Goal: Navigation & Orientation: Locate item on page

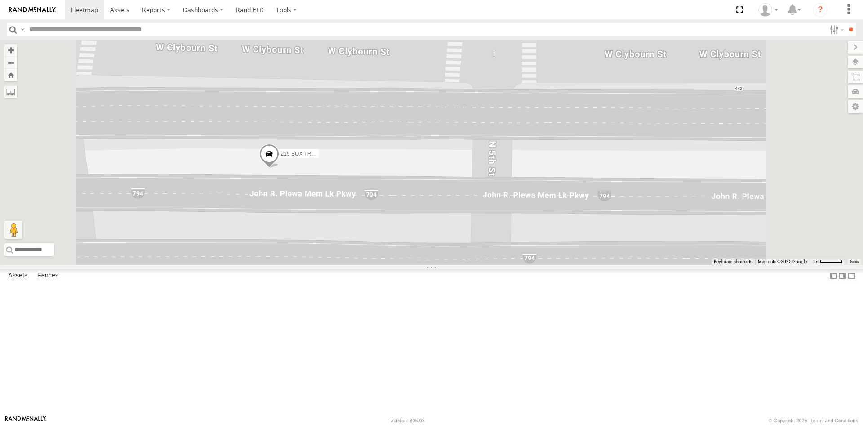
click at [279, 168] on span at bounding box center [269, 155] width 20 height 24
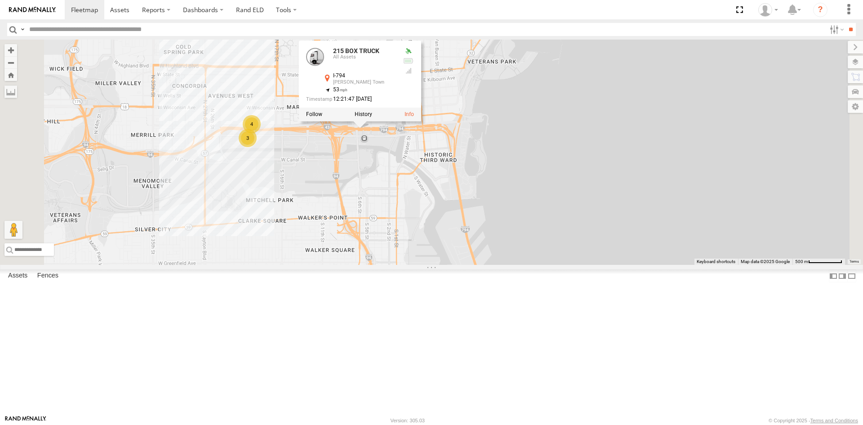
click at [407, 134] on div "215 BOX TRUCK 215 BOX TRUCK All Assets I-794 Kilbourn Town 43.03579 , -87.9182 …" at bounding box center [431, 152] width 863 height 225
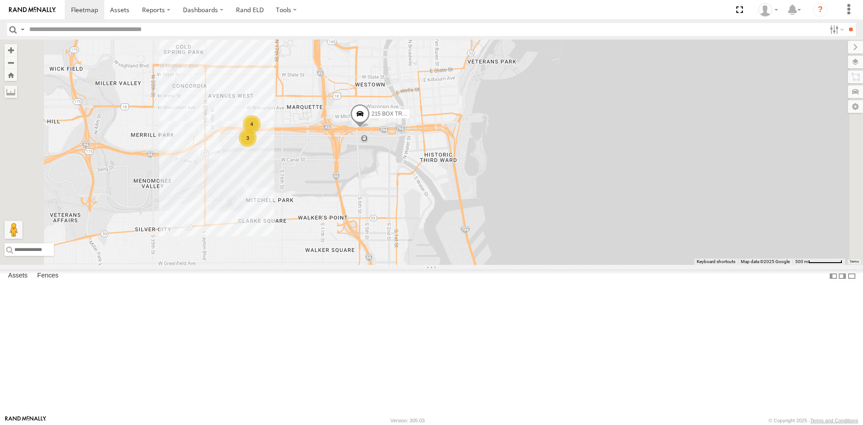
drag, startPoint x: 459, startPoint y: 255, endPoint x: 456, endPoint y: 215, distance: 40.1
click at [456, 217] on div "215 BOX TRUCK 4 3" at bounding box center [431, 152] width 863 height 225
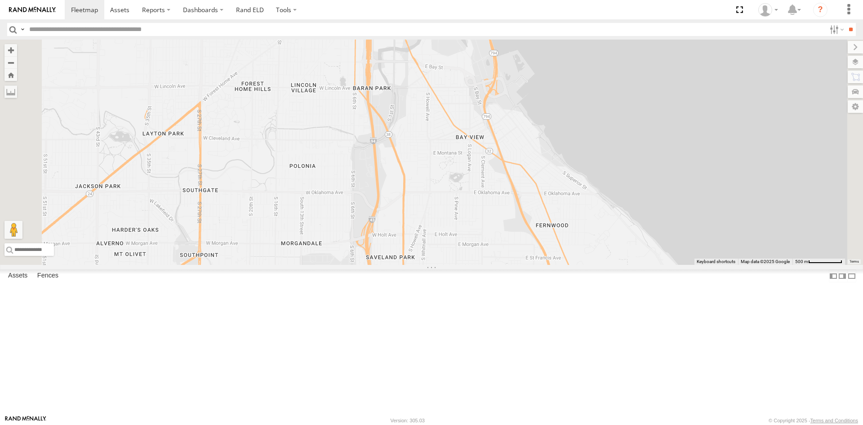
drag, startPoint x: 457, startPoint y: 307, endPoint x: 465, endPoint y: 161, distance: 146.9
click at [465, 165] on div "215 BOX TRUCK 4 3" at bounding box center [431, 152] width 863 height 225
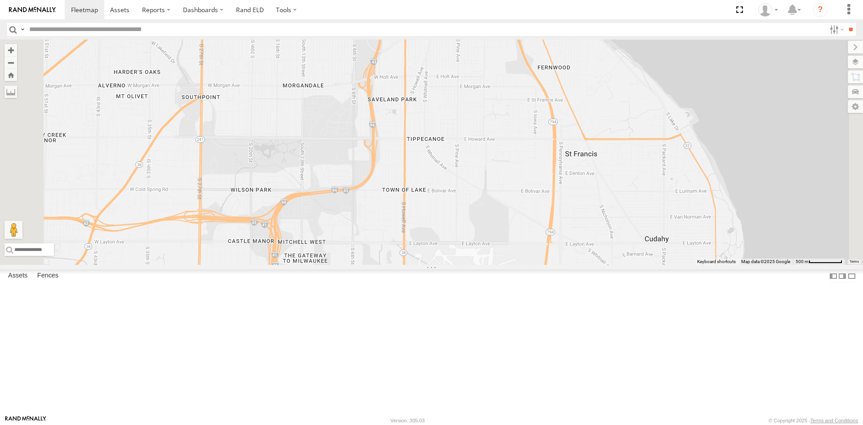
drag, startPoint x: 468, startPoint y: 277, endPoint x: 475, endPoint y: 193, distance: 84.4
click at [475, 194] on div "215 BOX TRUCK 4 3" at bounding box center [431, 152] width 863 height 225
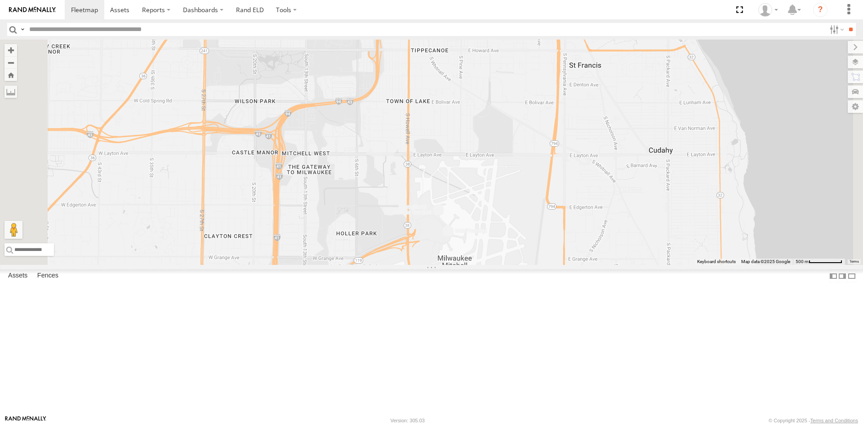
drag, startPoint x: 464, startPoint y: 286, endPoint x: 470, endPoint y: 139, distance: 146.3
click at [470, 144] on div "215 BOX TRUCK 4 3" at bounding box center [431, 152] width 863 height 225
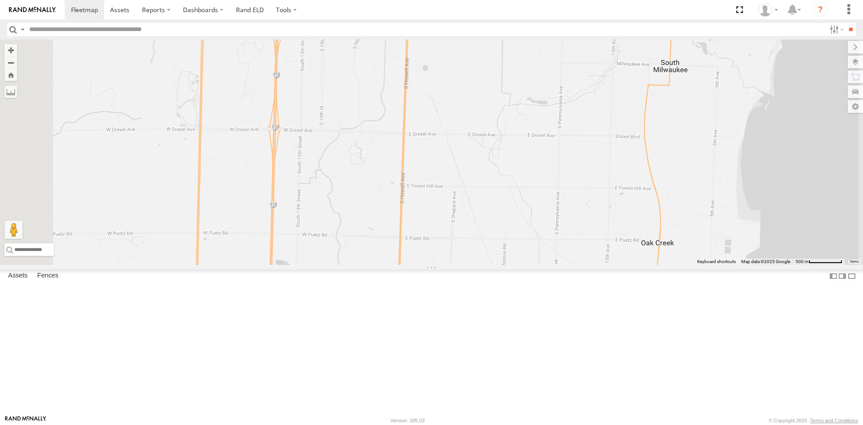
drag, startPoint x: 641, startPoint y: 249, endPoint x: 457, endPoint y: 215, distance: 187.1
click at [507, 226] on div "215 BOX TRUCK 4 3" at bounding box center [431, 152] width 863 height 225
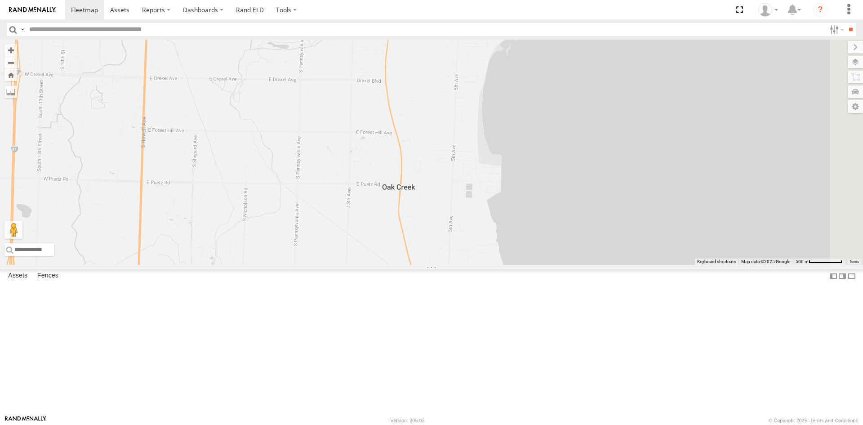
drag, startPoint x: 501, startPoint y: 307, endPoint x: 485, endPoint y: 161, distance: 147.5
click at [487, 170] on div "215 BOX TRUCK 4 3" at bounding box center [431, 152] width 863 height 225
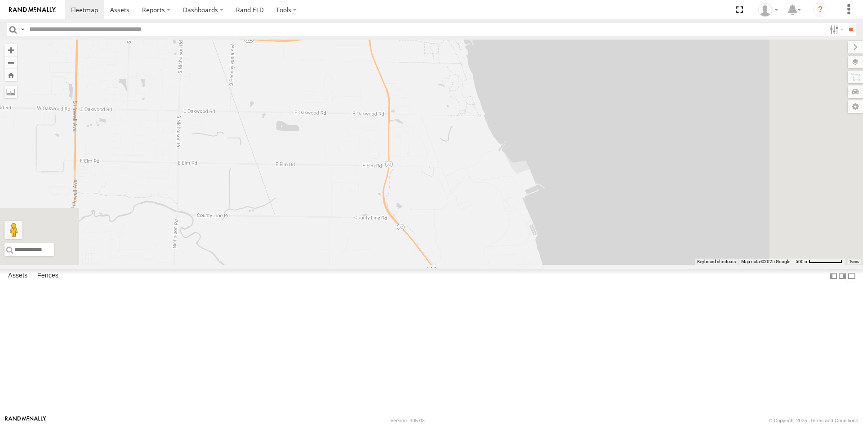
drag, startPoint x: 473, startPoint y: 103, endPoint x: 472, endPoint y: 364, distance: 260.8
click at [472, 265] on div "215 BOX TRUCK 4 3" at bounding box center [431, 152] width 863 height 225
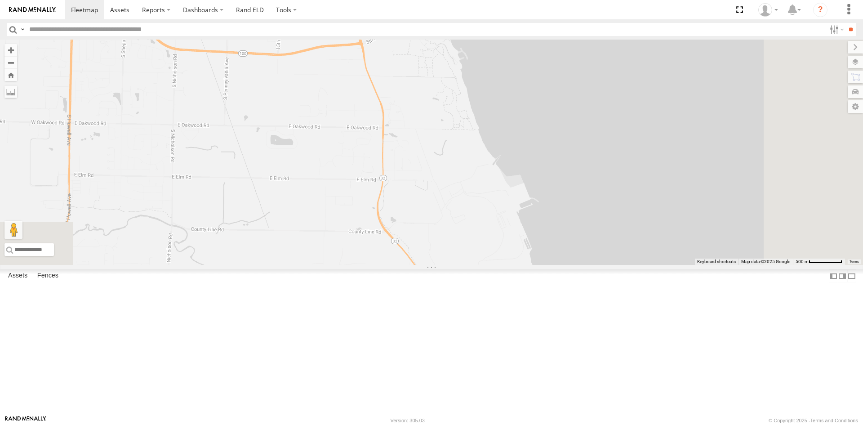
drag, startPoint x: 515, startPoint y: 333, endPoint x: 510, endPoint y: 237, distance: 96.4
click at [510, 237] on div "215 BOX TRUCK 4 3" at bounding box center [431, 152] width 863 height 225
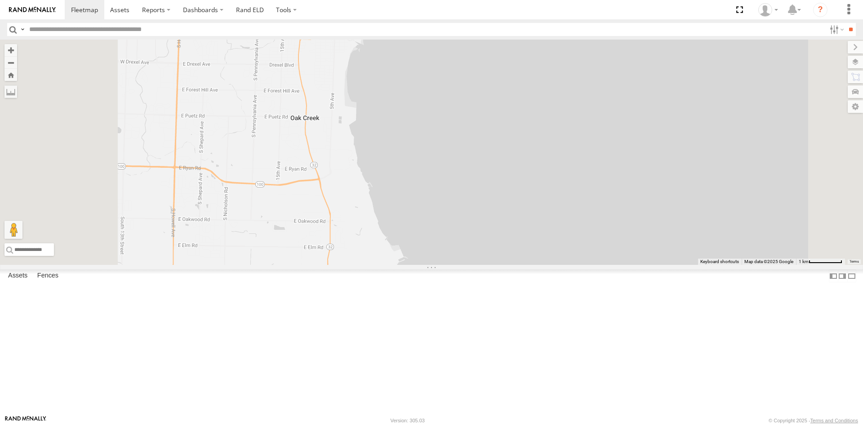
drag, startPoint x: 345, startPoint y: 127, endPoint x: 385, endPoint y: 286, distance: 164.0
click at [385, 265] on div "215 BOX TRUCK" at bounding box center [431, 152] width 863 height 225
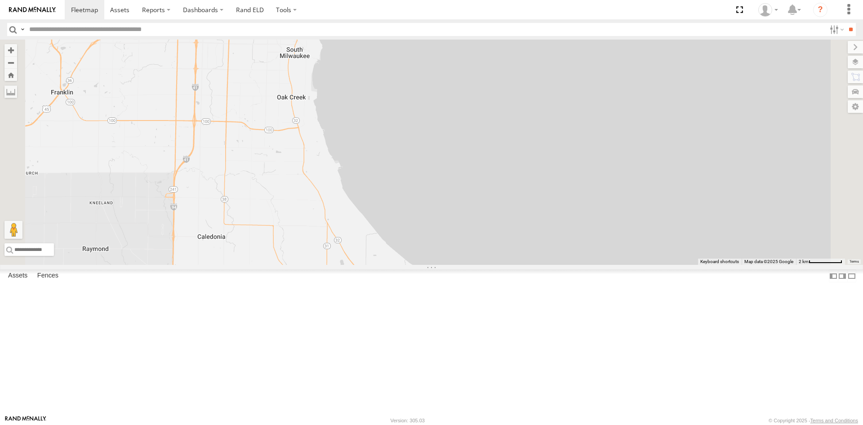
drag, startPoint x: 383, startPoint y: 322, endPoint x: 377, endPoint y: 191, distance: 131.0
click at [377, 191] on div "215 BOX TRUCK" at bounding box center [431, 152] width 863 height 225
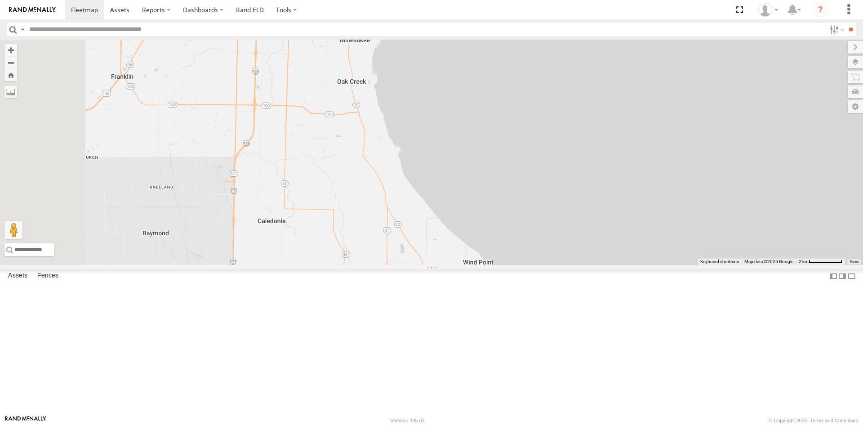
drag, startPoint x: 323, startPoint y: 193, endPoint x: 384, endPoint y: 206, distance: 62.5
click at [384, 206] on div "215 BOX TRUCK" at bounding box center [431, 152] width 863 height 225
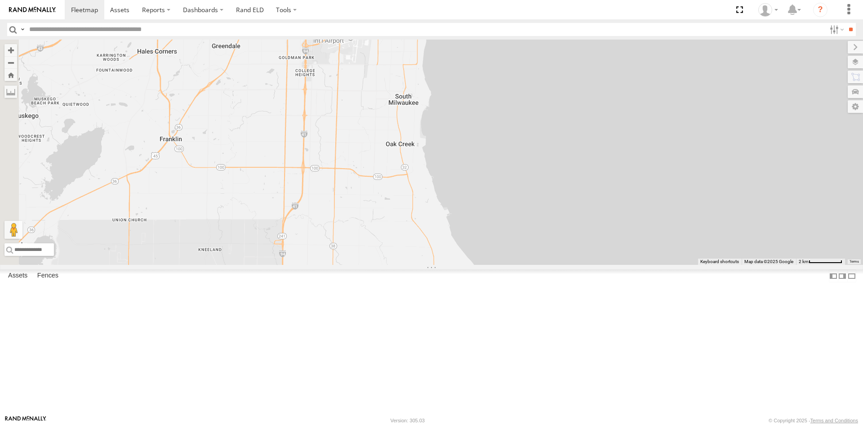
drag, startPoint x: 291, startPoint y: 200, endPoint x: 335, endPoint y: 262, distance: 76.0
click at [335, 262] on div at bounding box center [431, 152] width 863 height 225
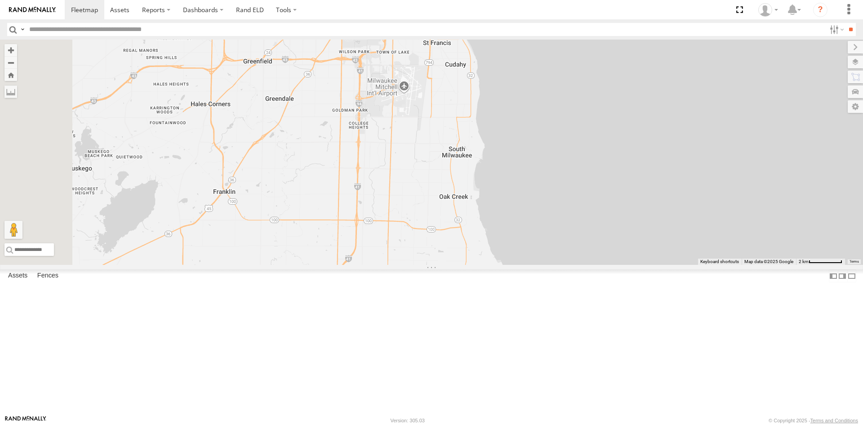
drag, startPoint x: 290, startPoint y: 211, endPoint x: 352, endPoint y: 275, distance: 88.4
click at [352, 265] on div at bounding box center [431, 152] width 863 height 225
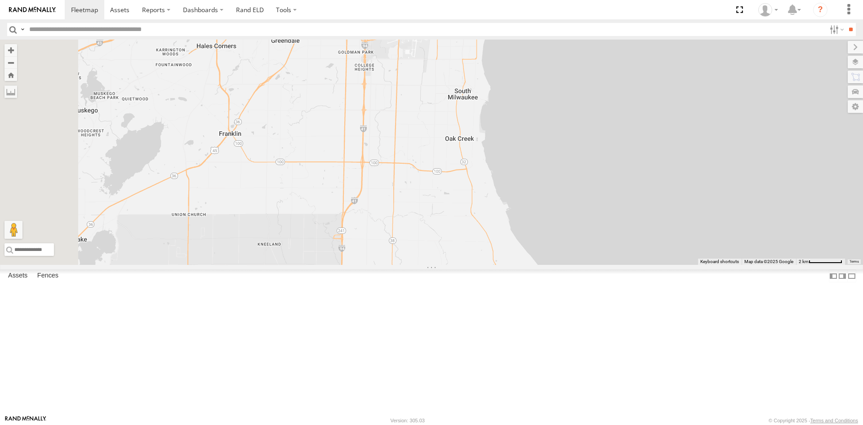
drag, startPoint x: 301, startPoint y: 255, endPoint x: 298, endPoint y: 185, distance: 69.8
click at [298, 185] on div at bounding box center [431, 152] width 863 height 225
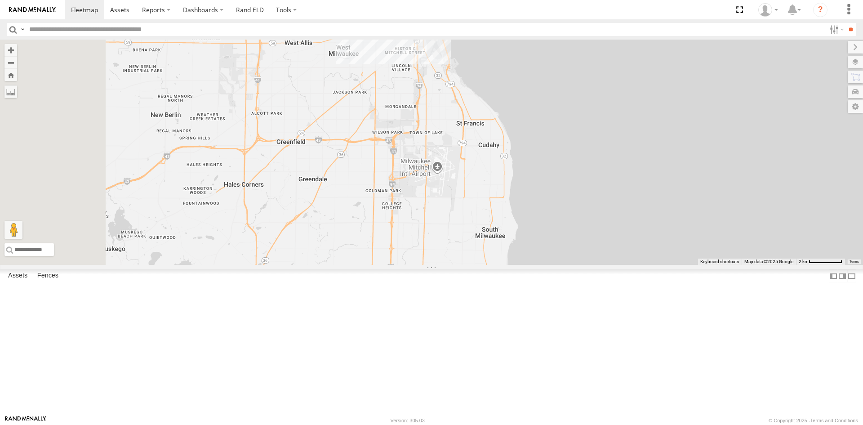
drag, startPoint x: 463, startPoint y: 182, endPoint x: 492, endPoint y: 320, distance: 141.4
click at [492, 265] on div at bounding box center [431, 152] width 863 height 225
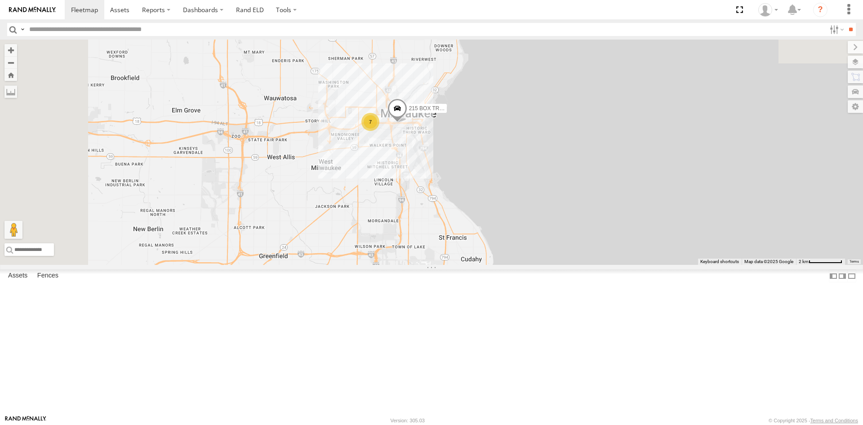
drag, startPoint x: 490, startPoint y: 237, endPoint x: 472, endPoint y: 353, distance: 116.9
click at [472, 265] on div "7 215 BOX TRUCK" at bounding box center [431, 152] width 863 height 225
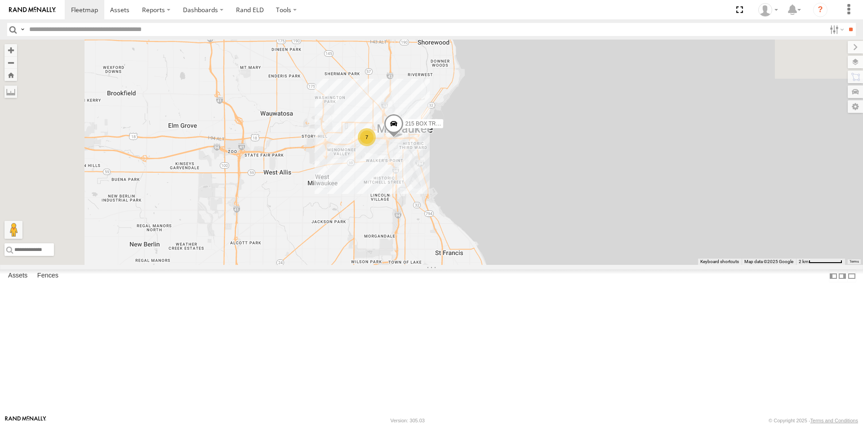
click at [404, 138] on span at bounding box center [394, 126] width 20 height 24
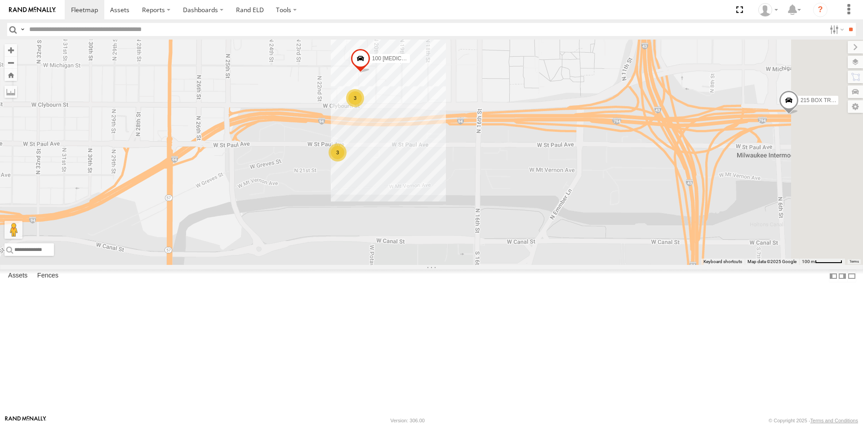
drag, startPoint x: 756, startPoint y: 223, endPoint x: 544, endPoint y: 223, distance: 211.4
click at [546, 223] on div "215 BOX TRUCK 100 [MEDICAL_DATA] CRANE 3 3" at bounding box center [431, 152] width 863 height 225
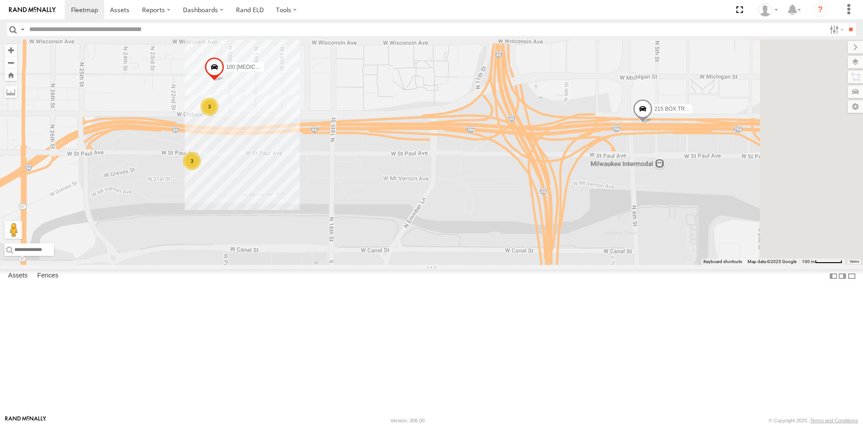
drag, startPoint x: 624, startPoint y: 213, endPoint x: 501, endPoint y: 225, distance: 123.8
click at [502, 225] on div "215 BOX TRUCK 100 [MEDICAL_DATA] CRANE 3 3" at bounding box center [431, 152] width 863 height 225
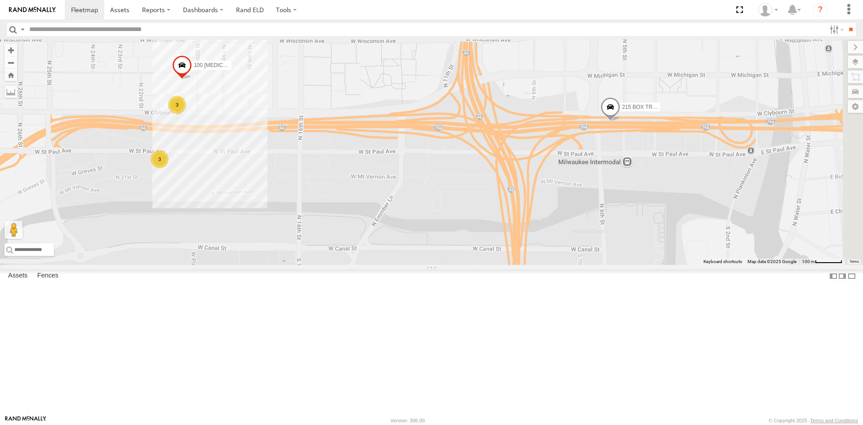
click at [621, 121] on span at bounding box center [611, 109] width 20 height 24
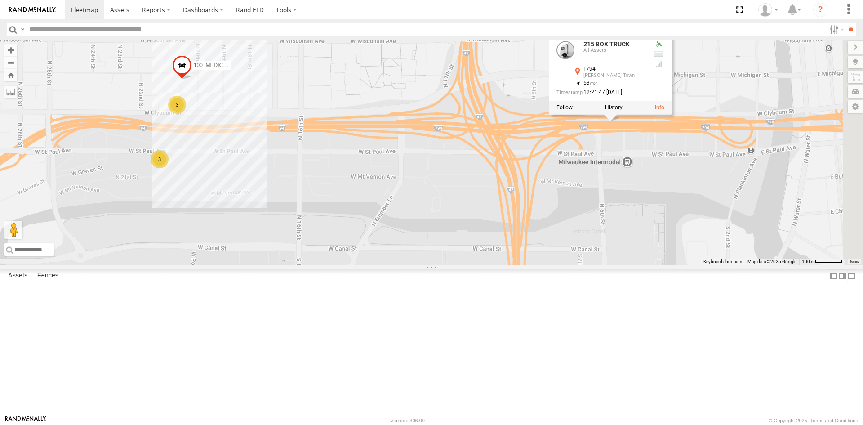
click at [665, 48] on div at bounding box center [659, 44] width 11 height 7
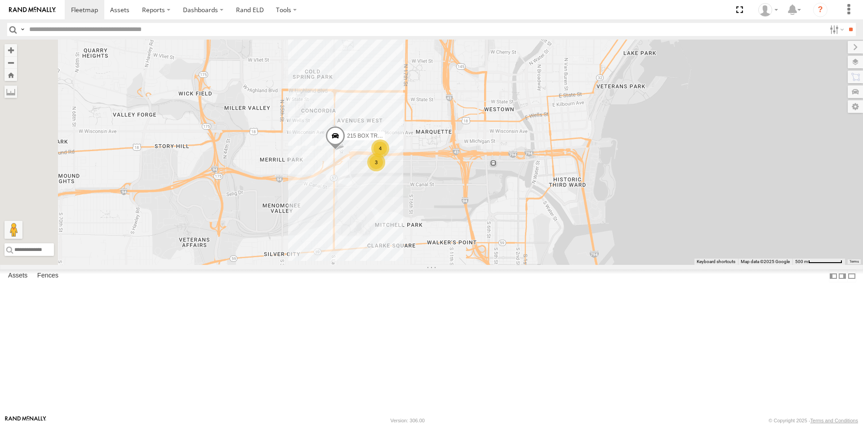
click at [345, 150] on span at bounding box center [336, 137] width 20 height 24
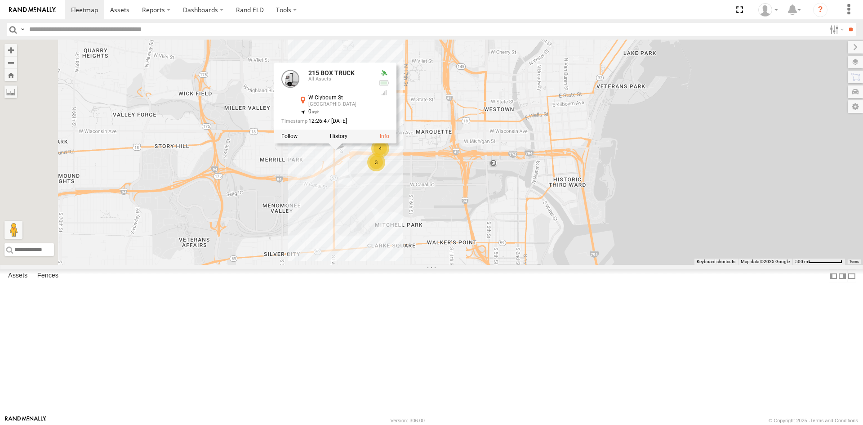
click at [604, 224] on div "215 BOX TRUCK 4 3 215 BOX TRUCK All Assets W [GEOGRAPHIC_DATA] 43.03617 , -87.9…" at bounding box center [431, 152] width 863 height 225
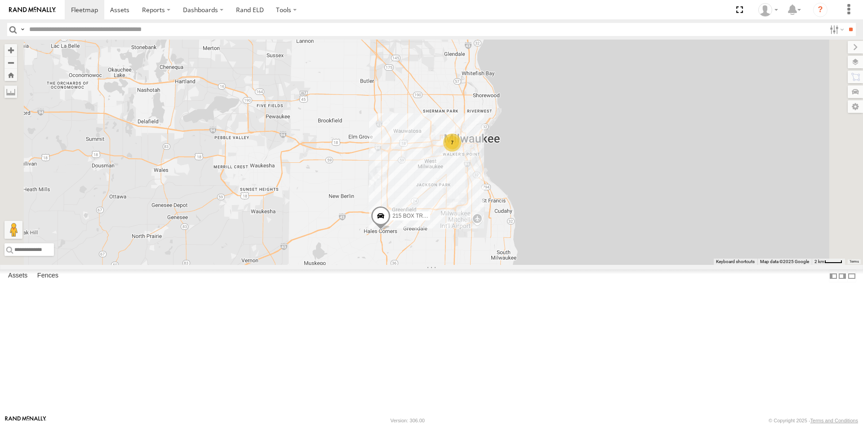
click at [391, 230] on span at bounding box center [381, 218] width 20 height 24
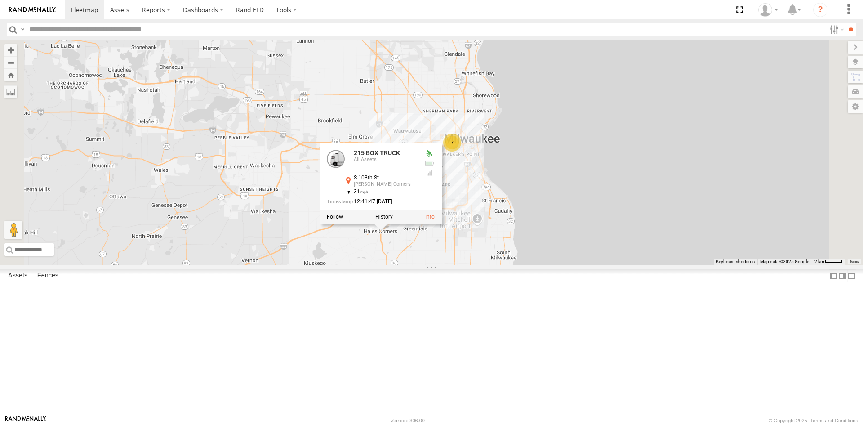
click at [589, 265] on div "215 BOX TRUCK 7 215 BOX TRUCK All Assets [GEOGRAPHIC_DATA][PERSON_NAME] 42.9382…" at bounding box center [431, 152] width 863 height 225
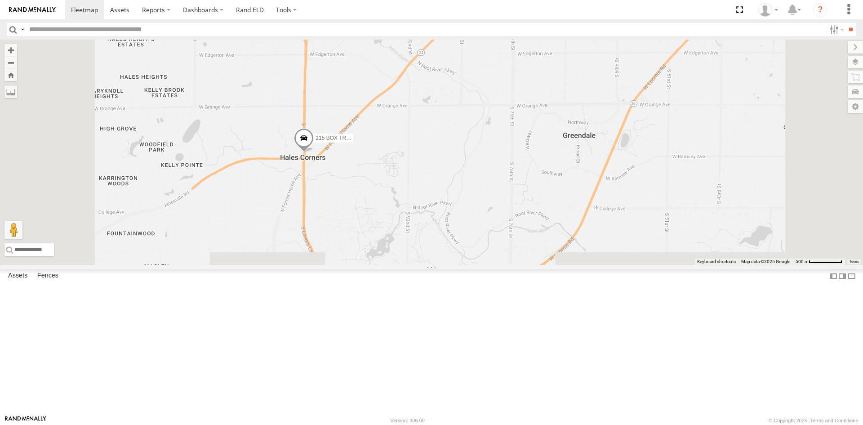
drag, startPoint x: 490, startPoint y: 262, endPoint x: 499, endPoint y: 176, distance: 86.4
click at [499, 176] on div "215 BOX TRUCK" at bounding box center [431, 152] width 863 height 225
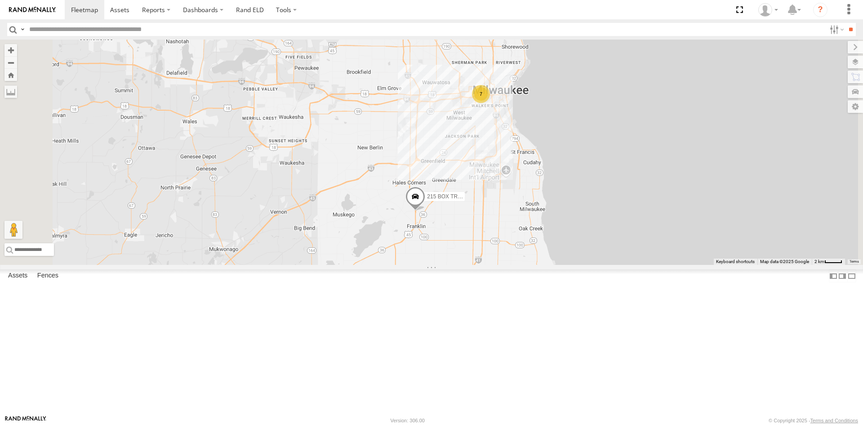
drag, startPoint x: 587, startPoint y: 224, endPoint x: 585, endPoint y: 243, distance: 19.0
click at [585, 243] on div "215 BOX TRUCK 7" at bounding box center [431, 152] width 863 height 225
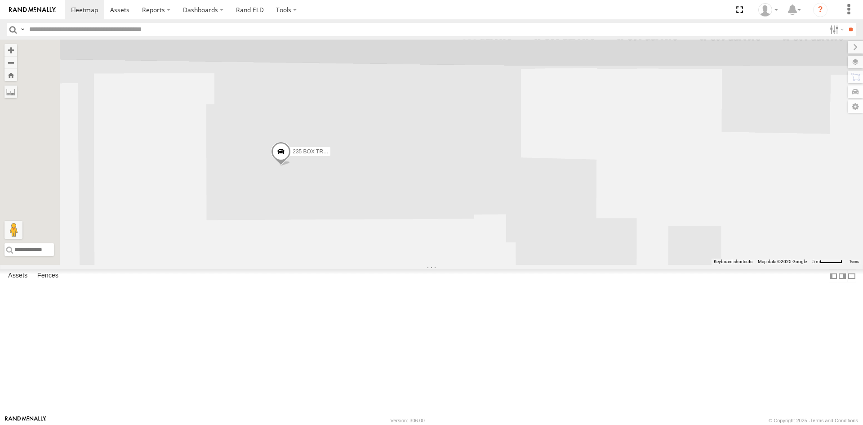
drag, startPoint x: 442, startPoint y: 242, endPoint x: 610, endPoint y: 246, distance: 168.7
click at [610, 246] on div "215 BOX TRUCK 235 BOX TRUCK 100 [MEDICAL_DATA] CRANE" at bounding box center [431, 152] width 863 height 225
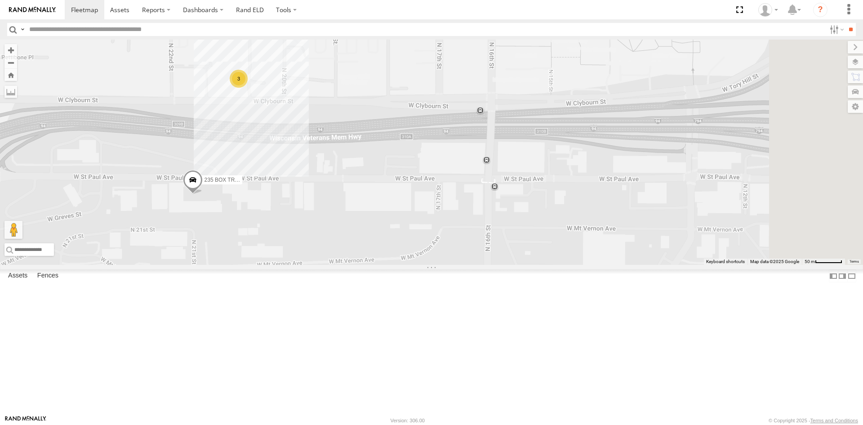
drag, startPoint x: 662, startPoint y: 221, endPoint x: 504, endPoint y: 256, distance: 162.6
click at [505, 256] on div "215 BOX TRUCK 235 BOX TRUCK 100 [MEDICAL_DATA] CRANE 3" at bounding box center [431, 152] width 863 height 225
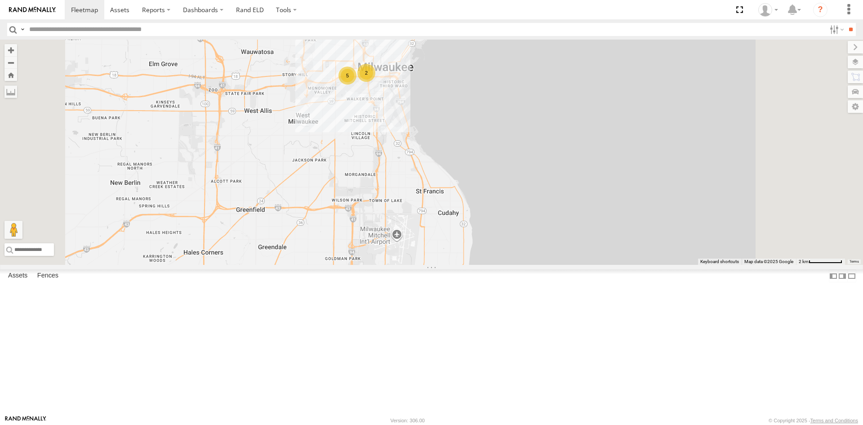
click at [215, 322] on span at bounding box center [206, 310] width 20 height 24
click at [411, 253] on div "215 BOX TRUCK 5 2 215 BOX TRUCK All Assets [GEOGRAPHIC_DATA] 42.89854 , -88.047…" at bounding box center [431, 152] width 863 height 225
click at [215, 322] on span at bounding box center [206, 310] width 20 height 24
click at [386, 265] on div "215 BOX TRUCK 5 2 215 BOX TRUCK All Assets [GEOGRAPHIC_DATA] 42.89854 , -88.047…" at bounding box center [431, 152] width 863 height 225
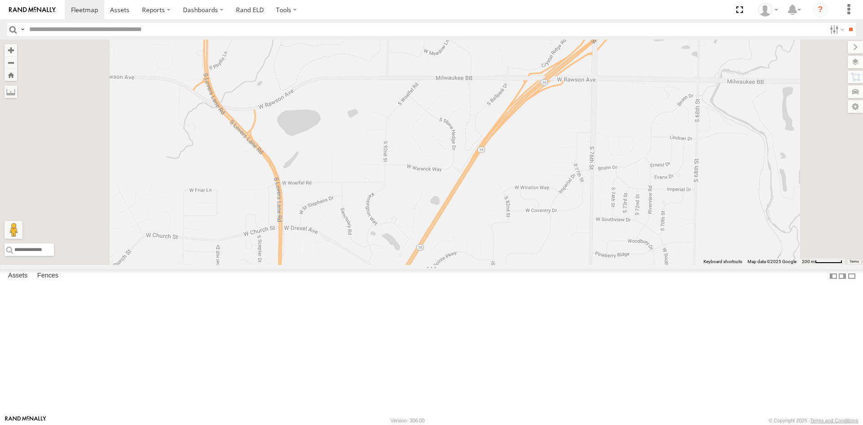
drag, startPoint x: 386, startPoint y: 355, endPoint x: 398, endPoint y: 197, distance: 158.8
click at [398, 199] on div "215 BOX TRUCK" at bounding box center [431, 152] width 863 height 225
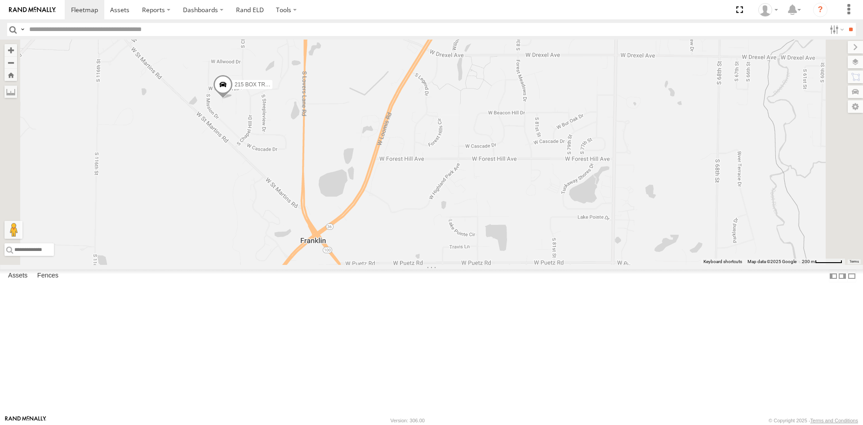
drag, startPoint x: 327, startPoint y: 103, endPoint x: 337, endPoint y: 171, distance: 68.6
click at [233, 99] on span at bounding box center [223, 87] width 20 height 24
click at [344, 178] on div "215 BOX TRUCK 215 BOX TRUCK All Assets [GEOGRAPHIC_DATA] 42.89854 , -88.04705 0…" at bounding box center [431, 152] width 863 height 225
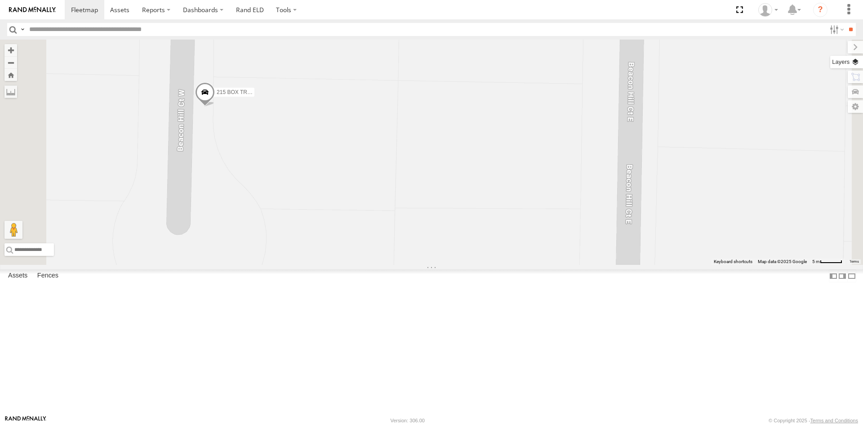
click at [855, 62] on label at bounding box center [847, 62] width 33 height 13
click at [0, 0] on span "Basemaps" at bounding box center [0, 0] width 0 height 0
click at [0, 0] on span "Satellite + Roadmap" at bounding box center [0, 0] width 0 height 0
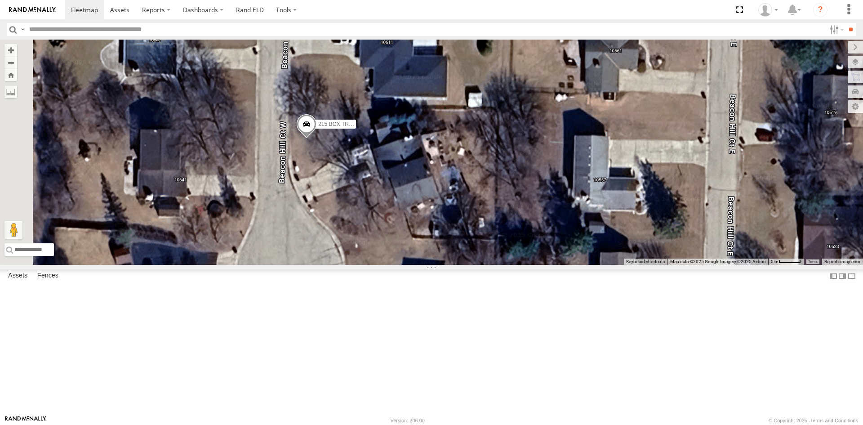
drag, startPoint x: 271, startPoint y: 240, endPoint x: 363, endPoint y: 268, distance: 95.8
click at [363, 265] on div "215 BOX TRUCK" at bounding box center [431, 152] width 863 height 225
